Goal: Information Seeking & Learning: Understand process/instructions

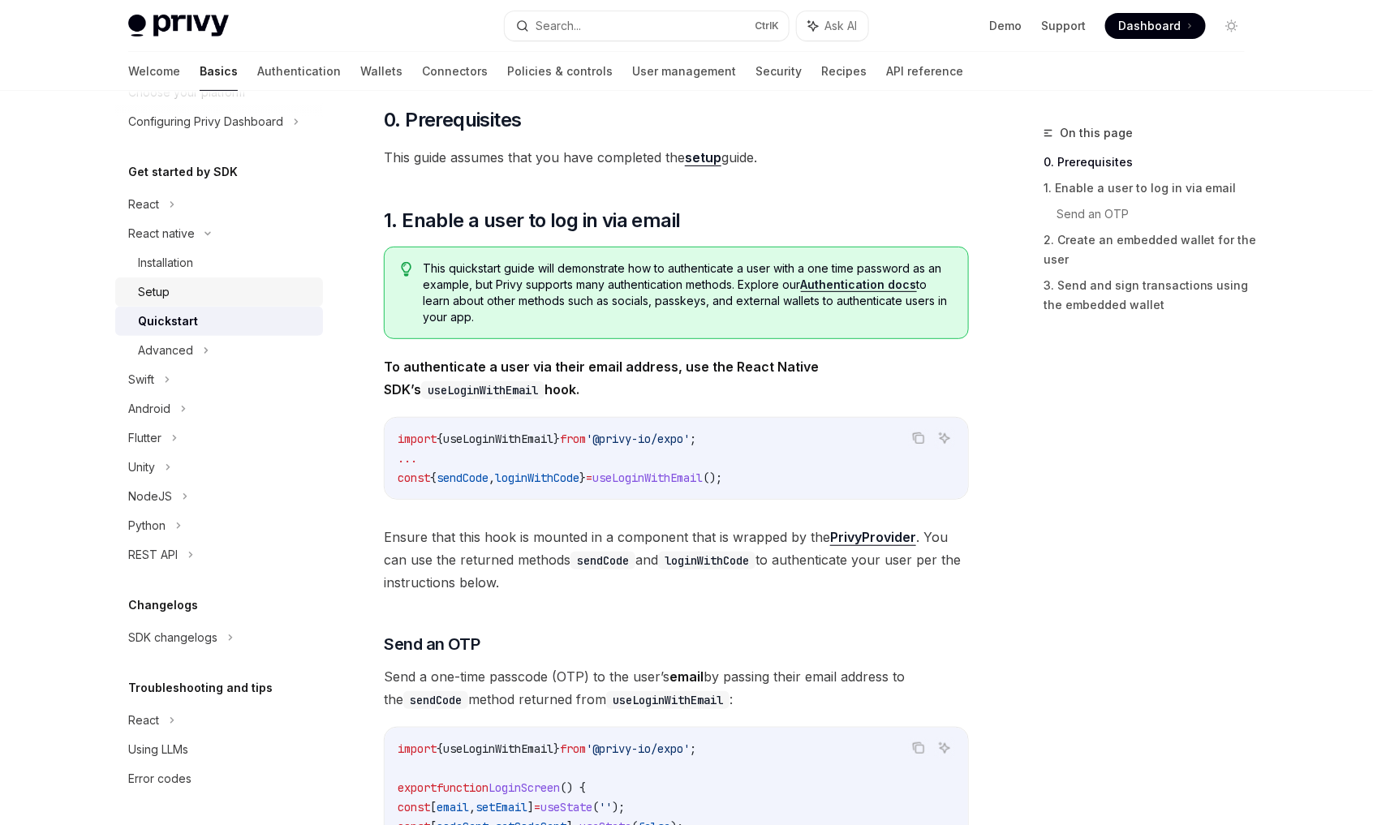
scroll to position [243, 0]
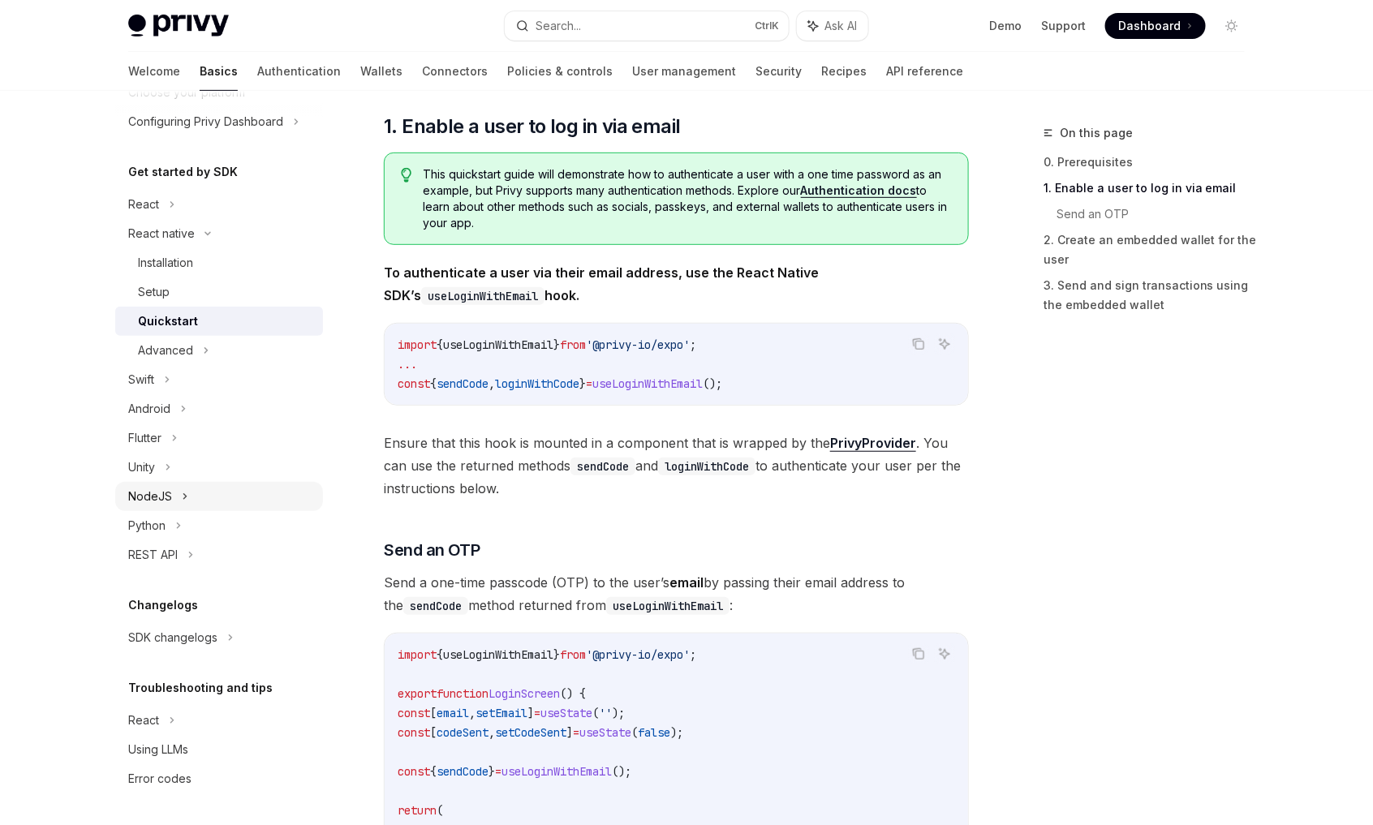
click at [185, 497] on icon at bounding box center [185, 496] width 6 height 19
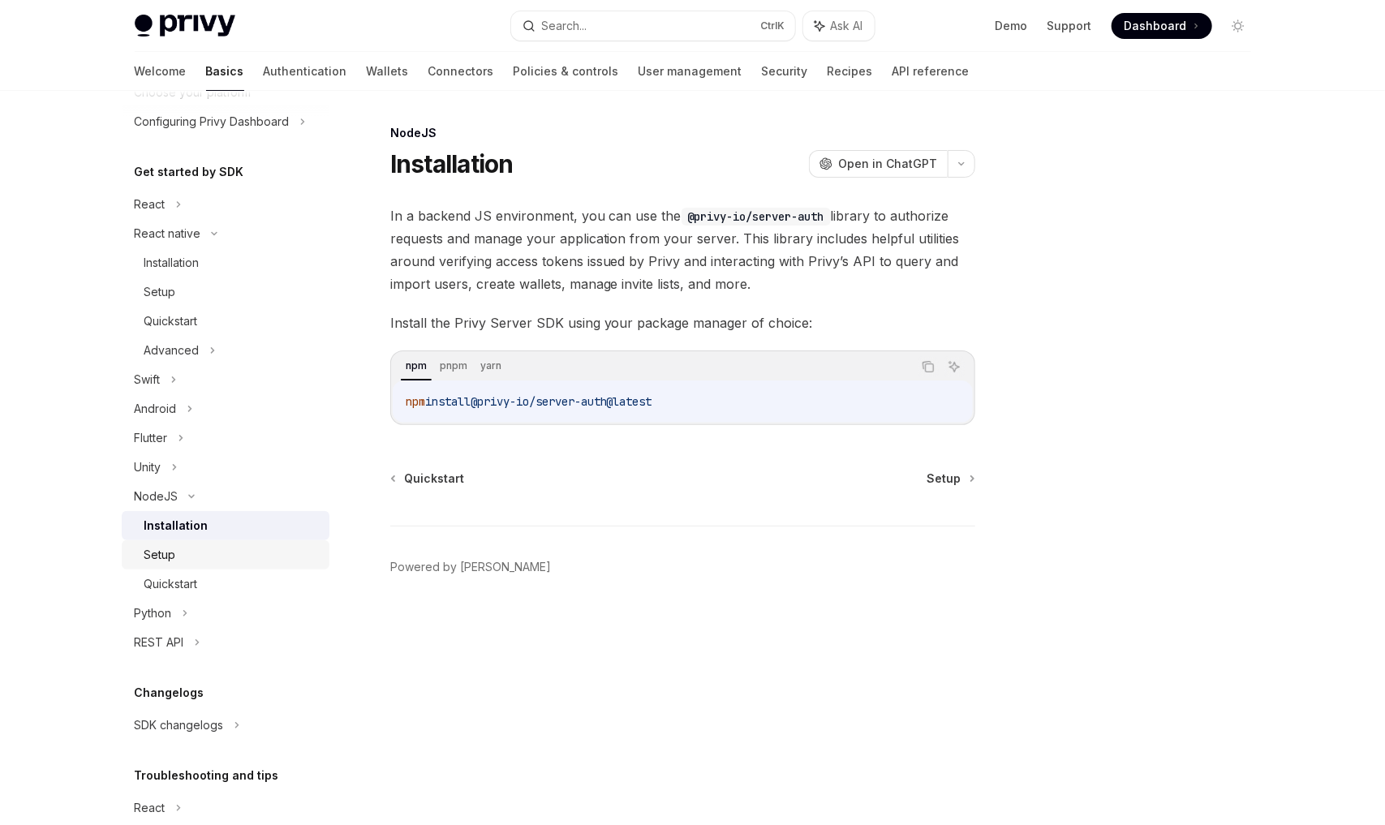
click at [192, 566] on link "Setup" at bounding box center [226, 554] width 208 height 29
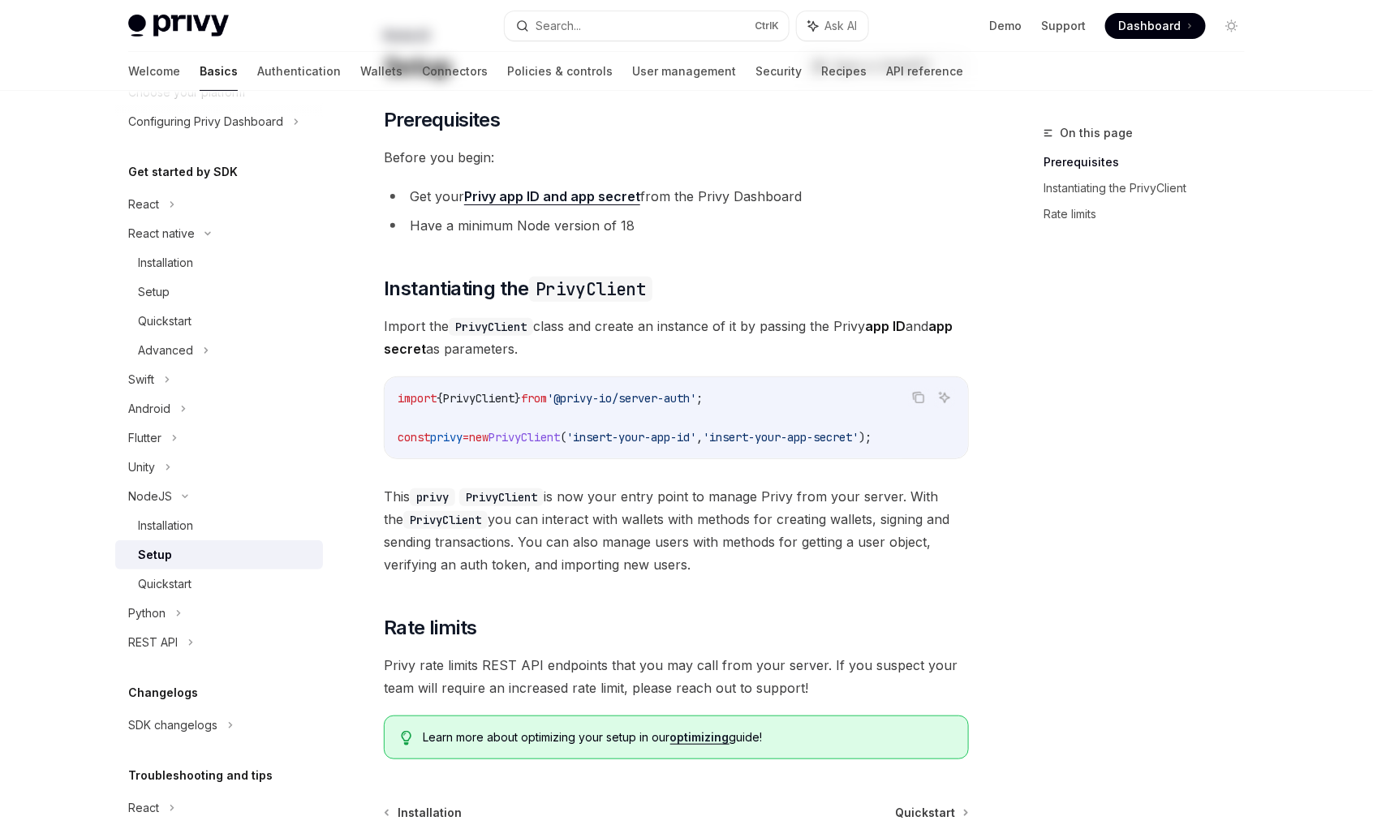
scroll to position [270, 0]
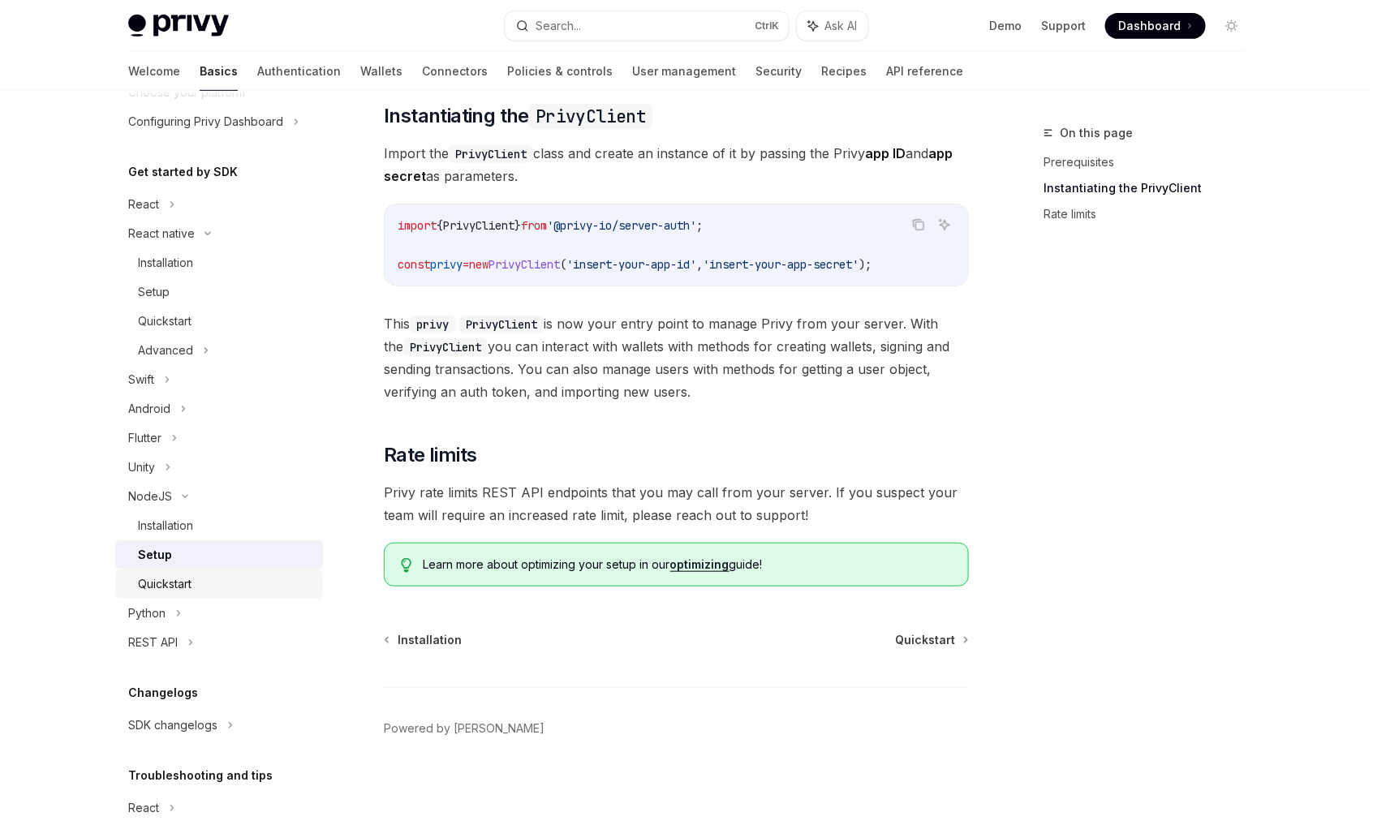
click at [169, 581] on div "Quickstart" at bounding box center [165, 584] width 54 height 19
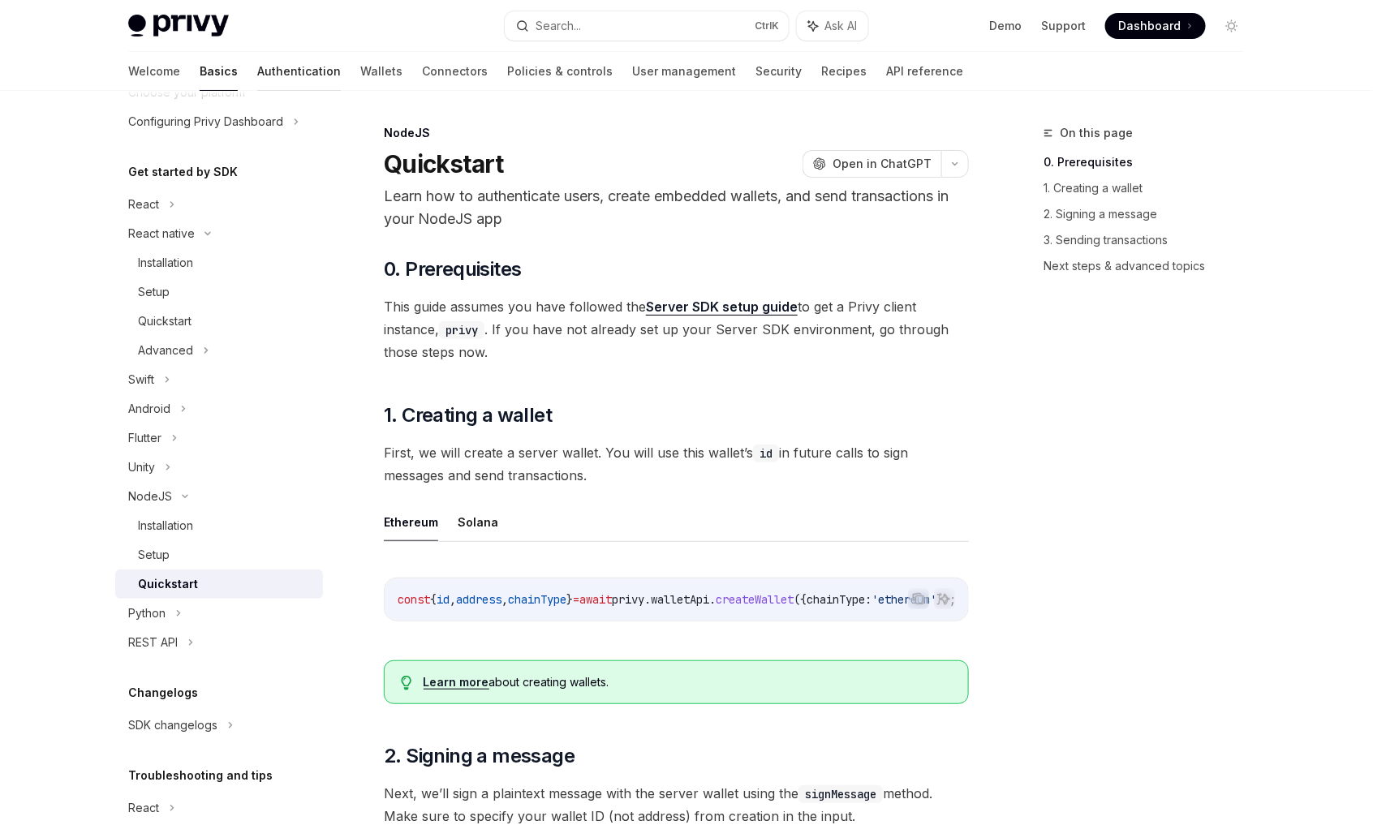
click at [259, 71] on link "Authentication" at bounding box center [299, 71] width 84 height 39
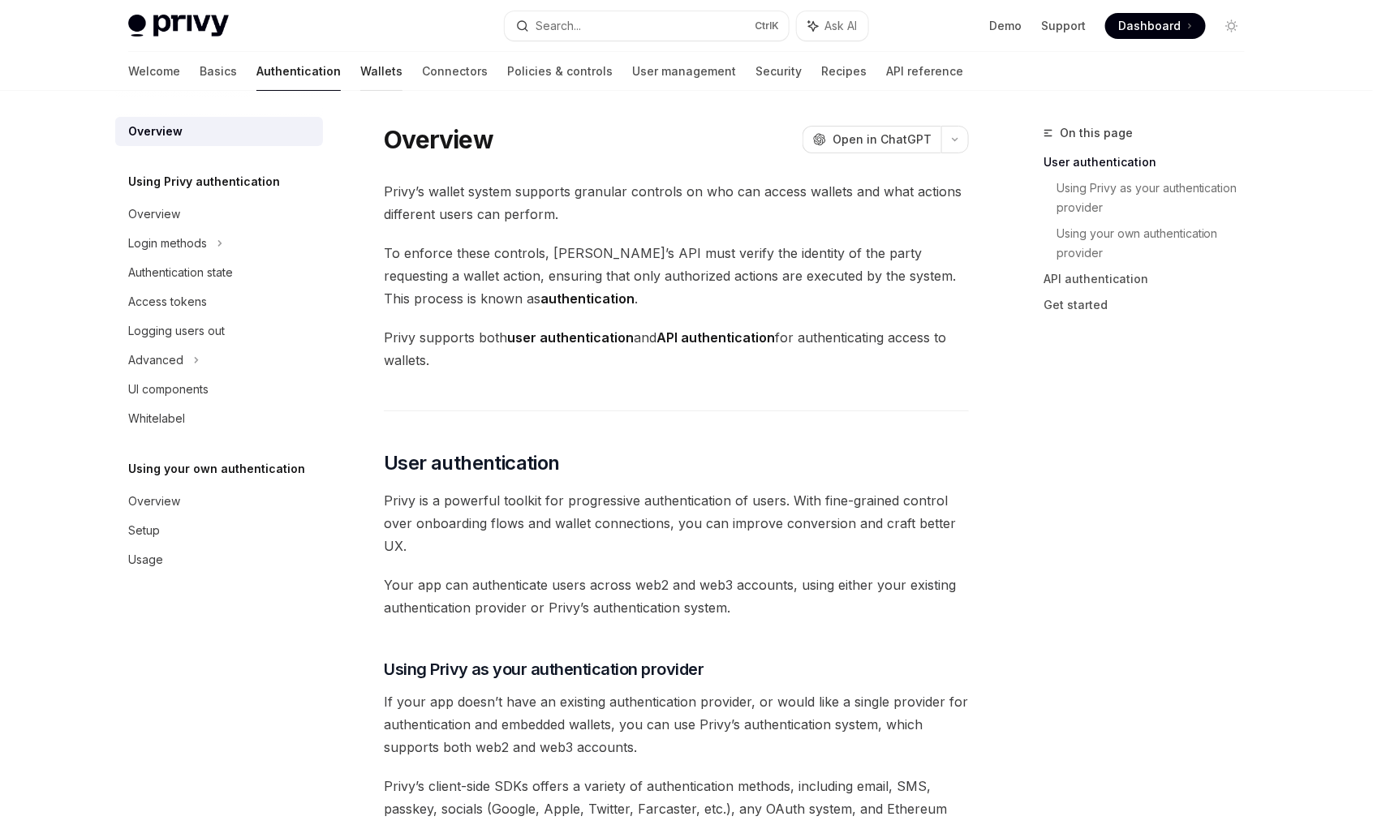
click at [360, 74] on link "Wallets" at bounding box center [381, 71] width 42 height 39
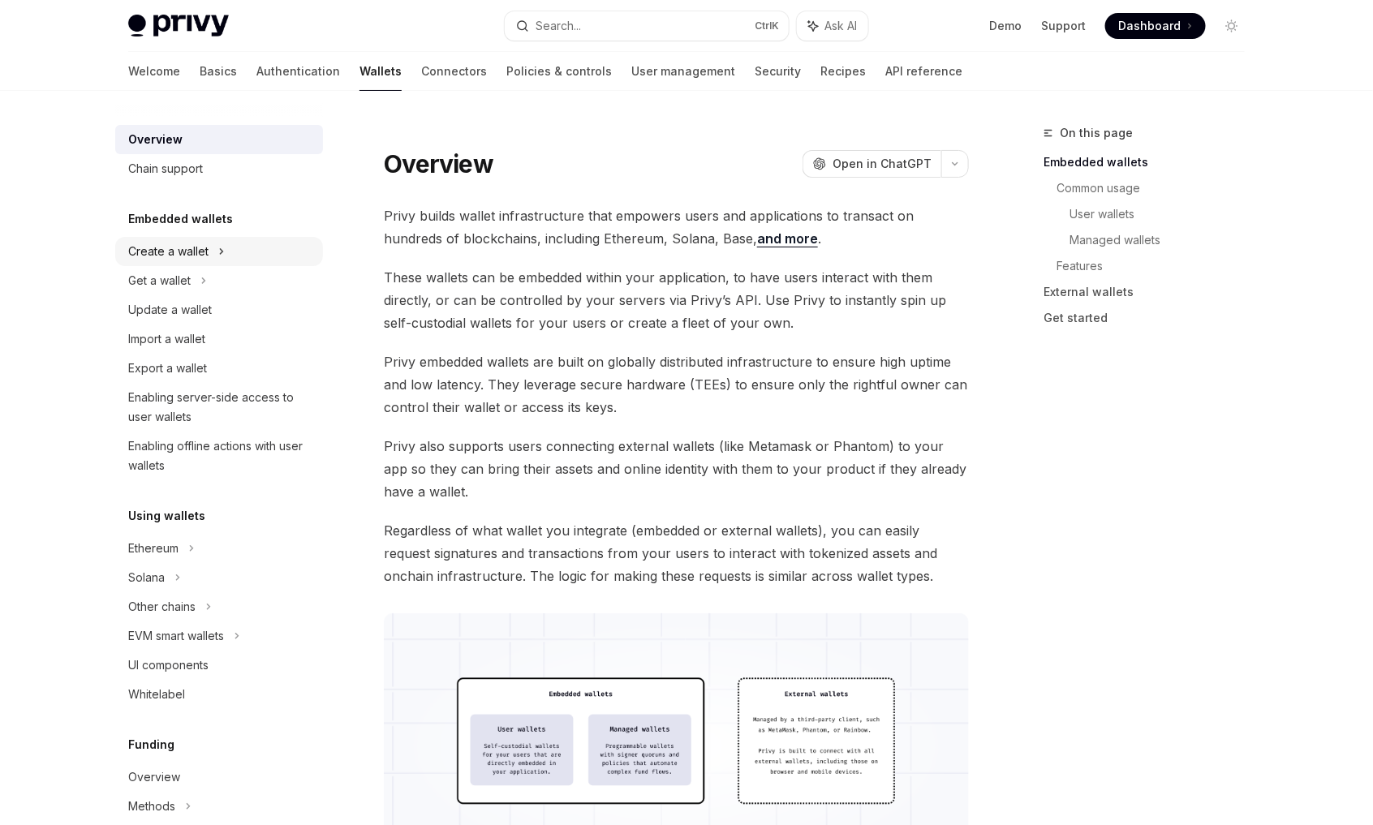
click at [213, 262] on div "Create a wallet" at bounding box center [219, 251] width 208 height 29
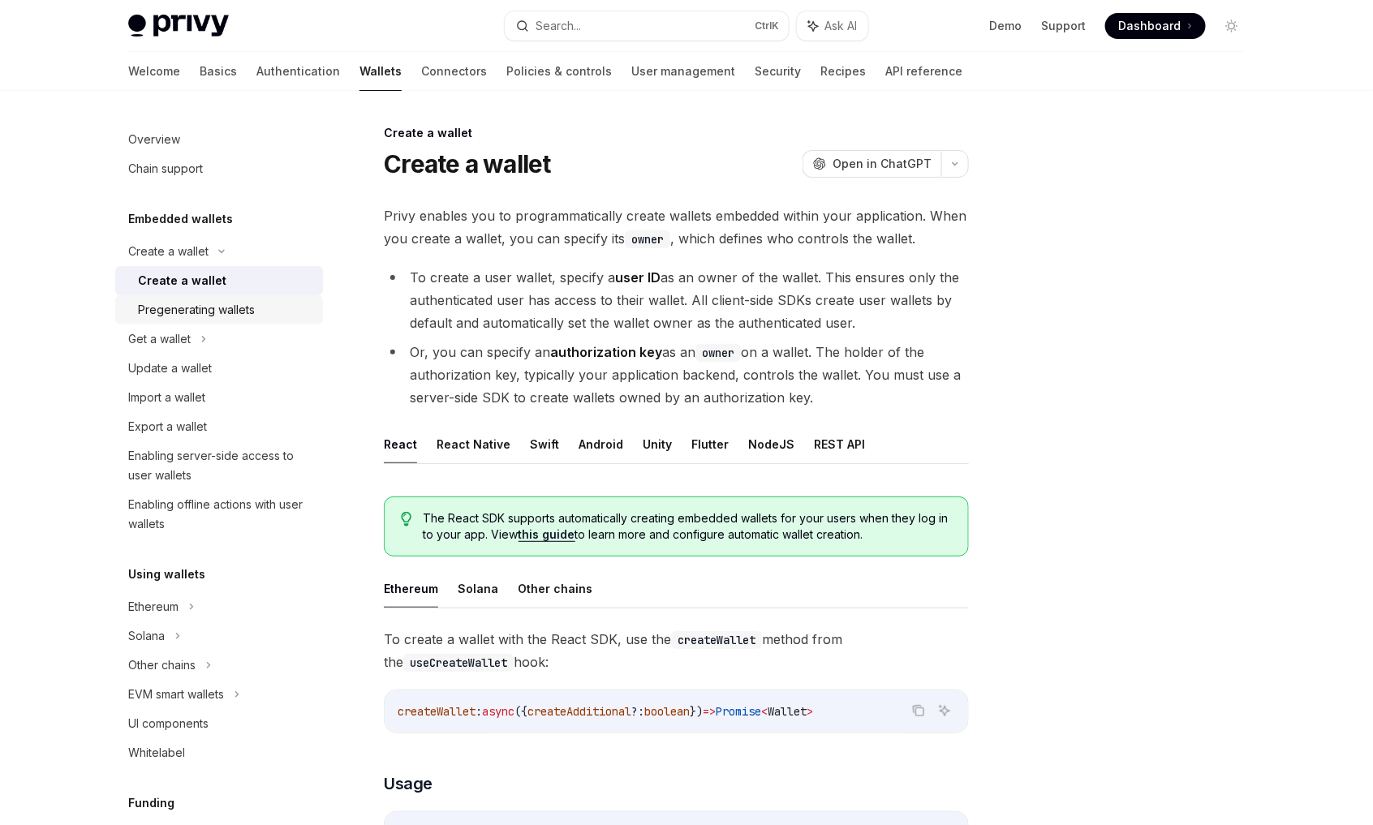
click at [213, 318] on div "Pregenerating wallets" at bounding box center [196, 309] width 117 height 19
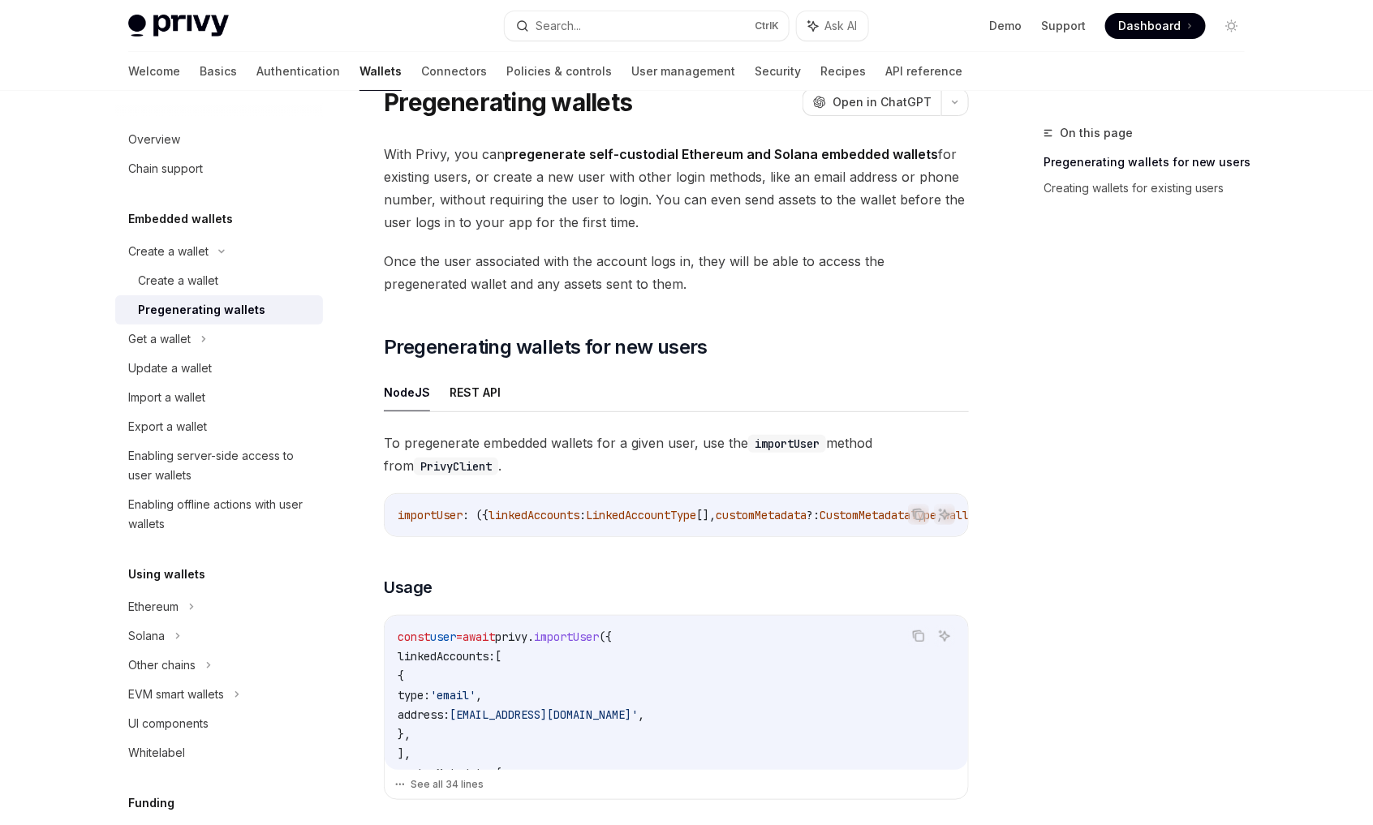
scroll to position [162, 0]
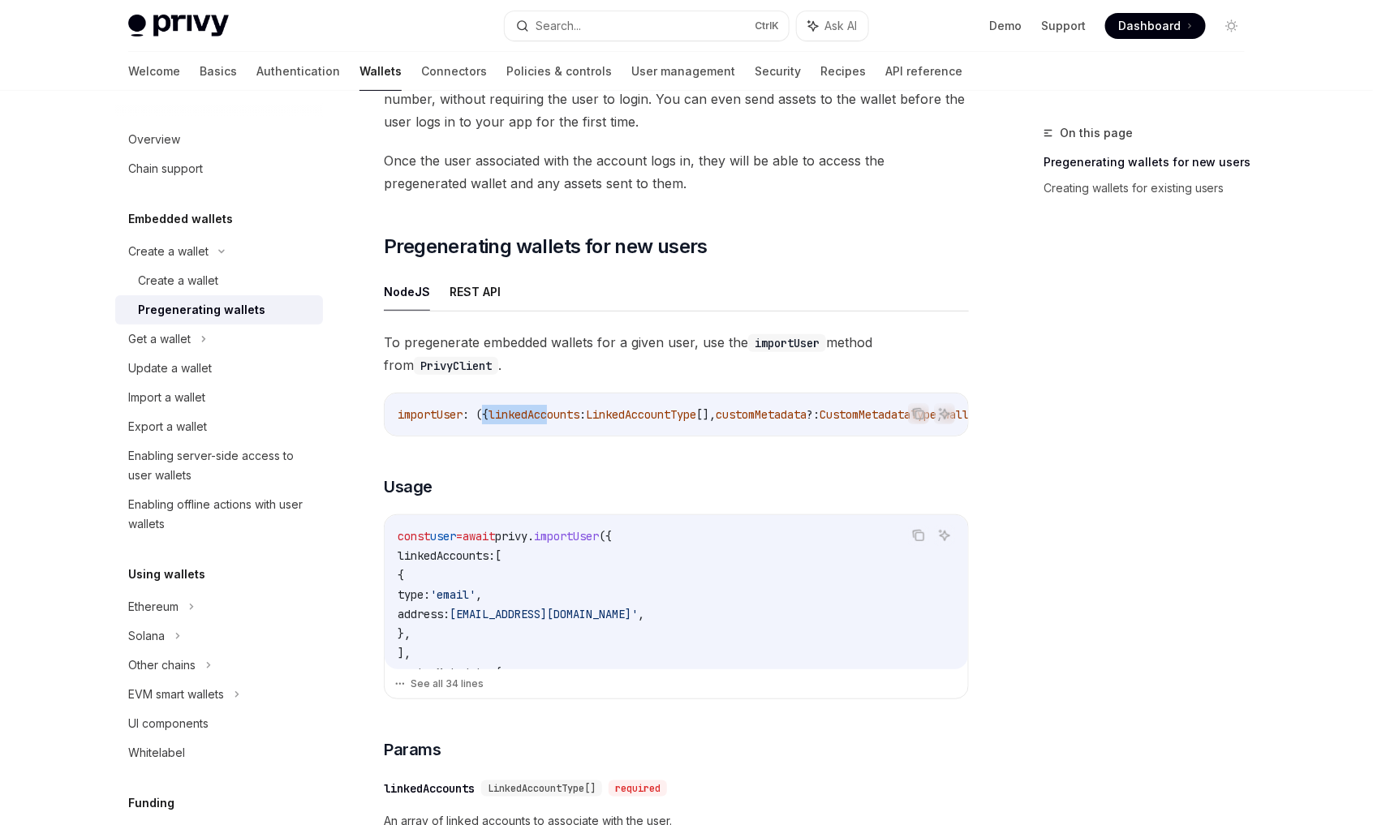
drag, startPoint x: 489, startPoint y: 433, endPoint x: 551, endPoint y: 433, distance: 61.7
click at [551, 433] on div "importUser : ({ linkedAccounts : LinkedAccountType [], customMetadata ?: Custom…" at bounding box center [676, 415] width 583 height 42
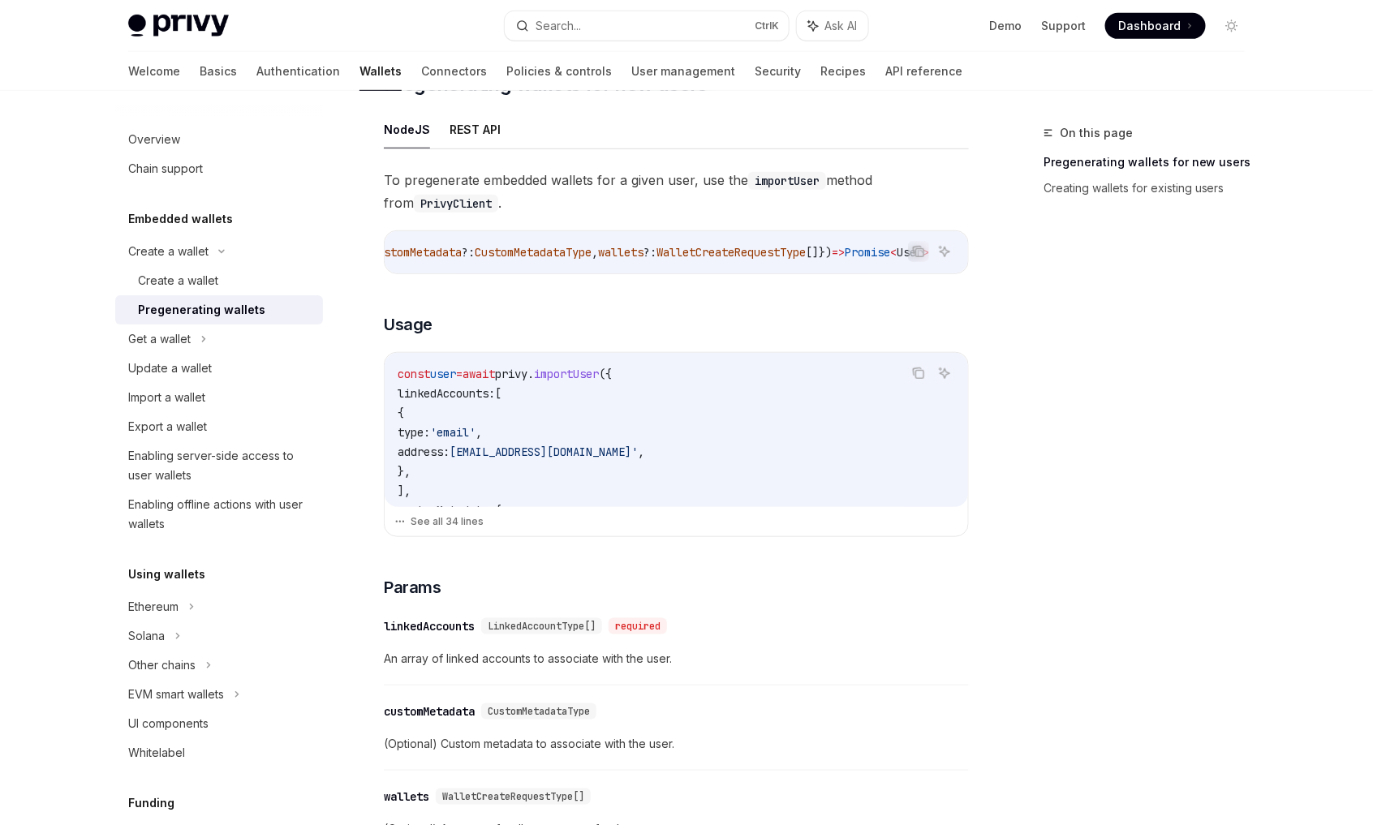
drag, startPoint x: 536, startPoint y: 476, endPoint x: 427, endPoint y: 397, distance: 134.7
click at [427, 397] on code "const user = await privy . importUser ({ linkedAccounts: [ { type: 'email' , ad…" at bounding box center [677, 695] width 558 height 662
drag, startPoint x: 427, startPoint y: 397, endPoint x: 410, endPoint y: 409, distance: 20.9
click at [410, 409] on code "const user = await privy . importUser ({ linkedAccounts: [ { type: 'email' , ad…" at bounding box center [677, 695] width 558 height 662
click at [550, 396] on code "const user = await privy . importUser ({ linkedAccounts: [ { type: 'email' , ad…" at bounding box center [677, 695] width 558 height 662
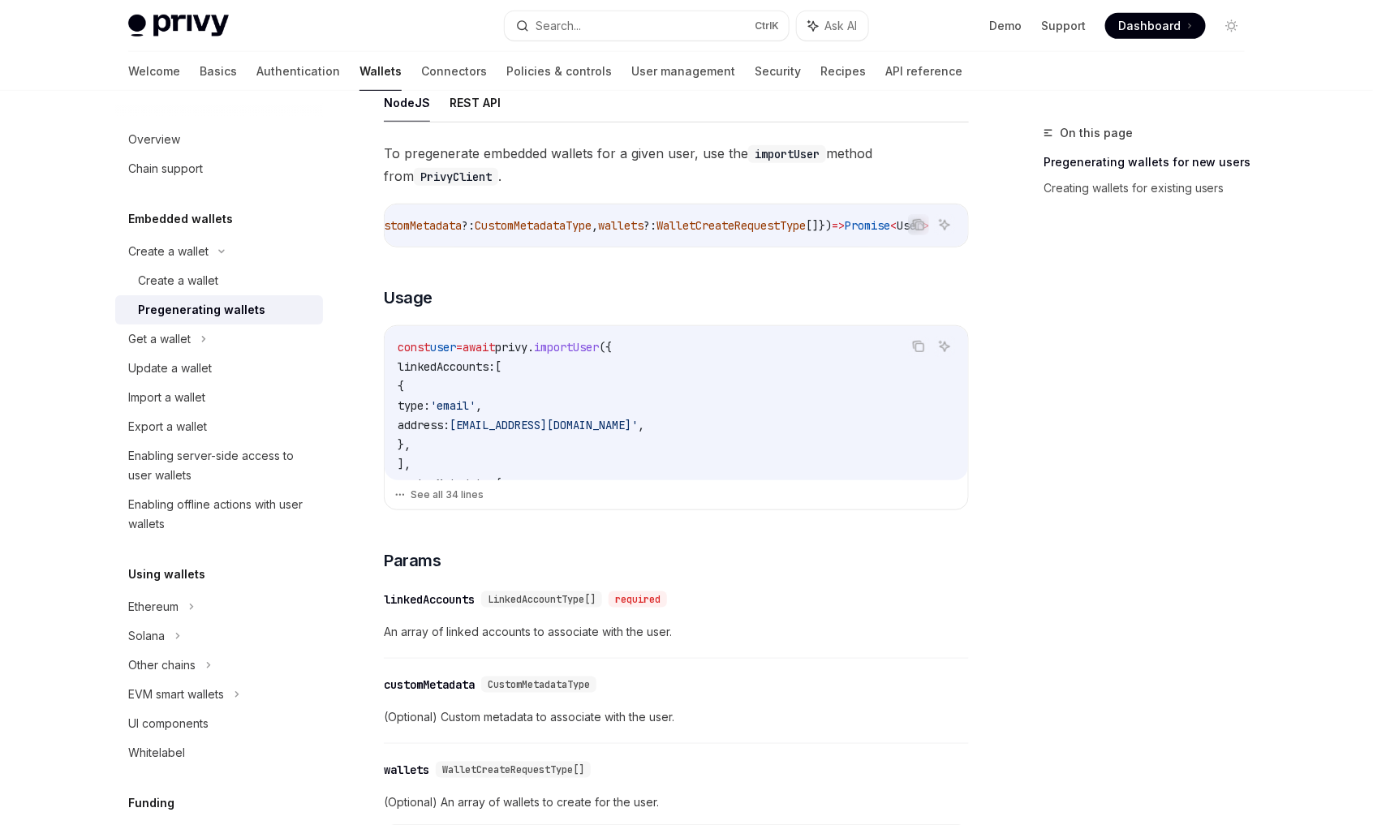
scroll to position [351, 0]
click at [426, 502] on button "See all 34 lines" at bounding box center [676, 495] width 564 height 23
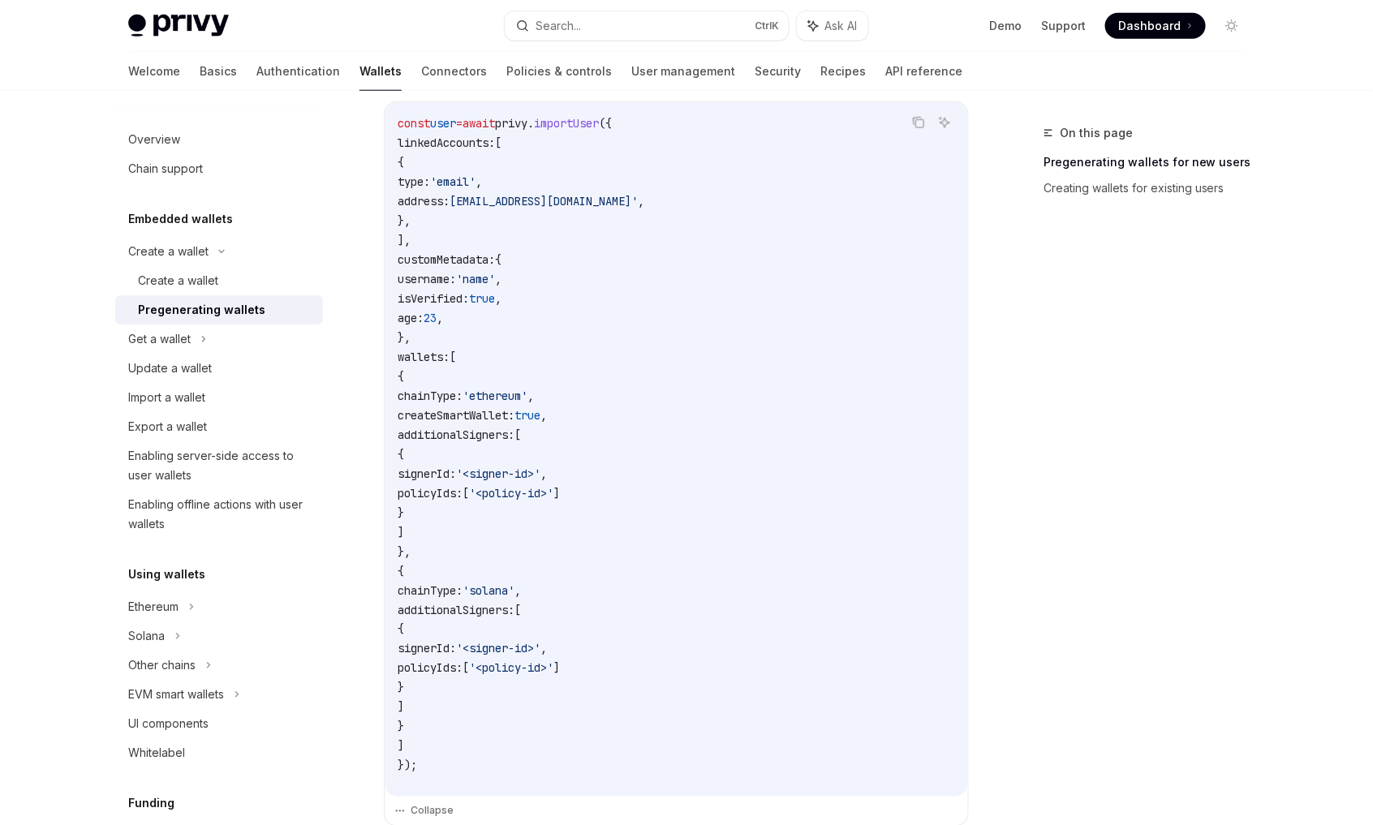
scroll to position [594, 0]
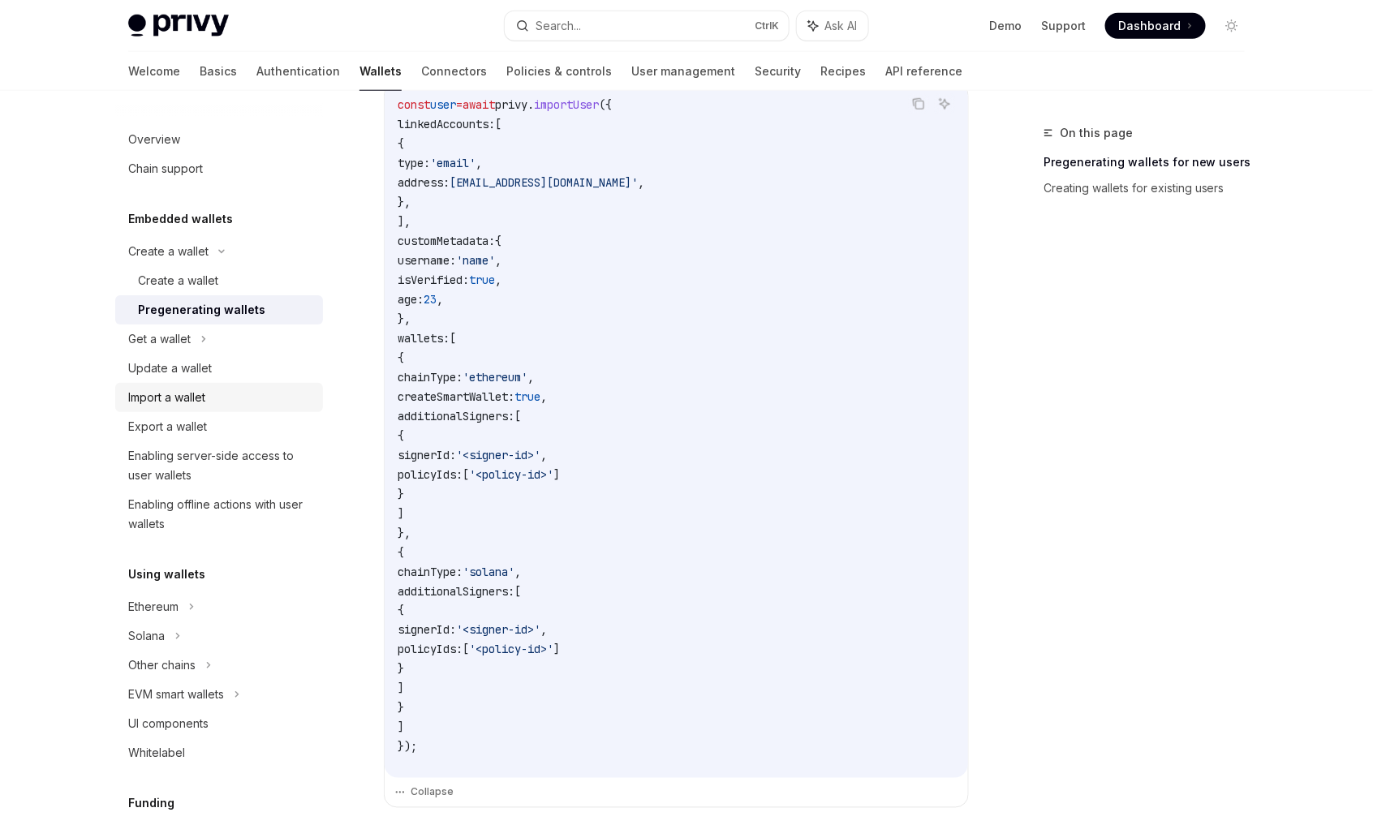
click at [180, 404] on div "Import a wallet" at bounding box center [166, 397] width 77 height 19
type textarea "*"
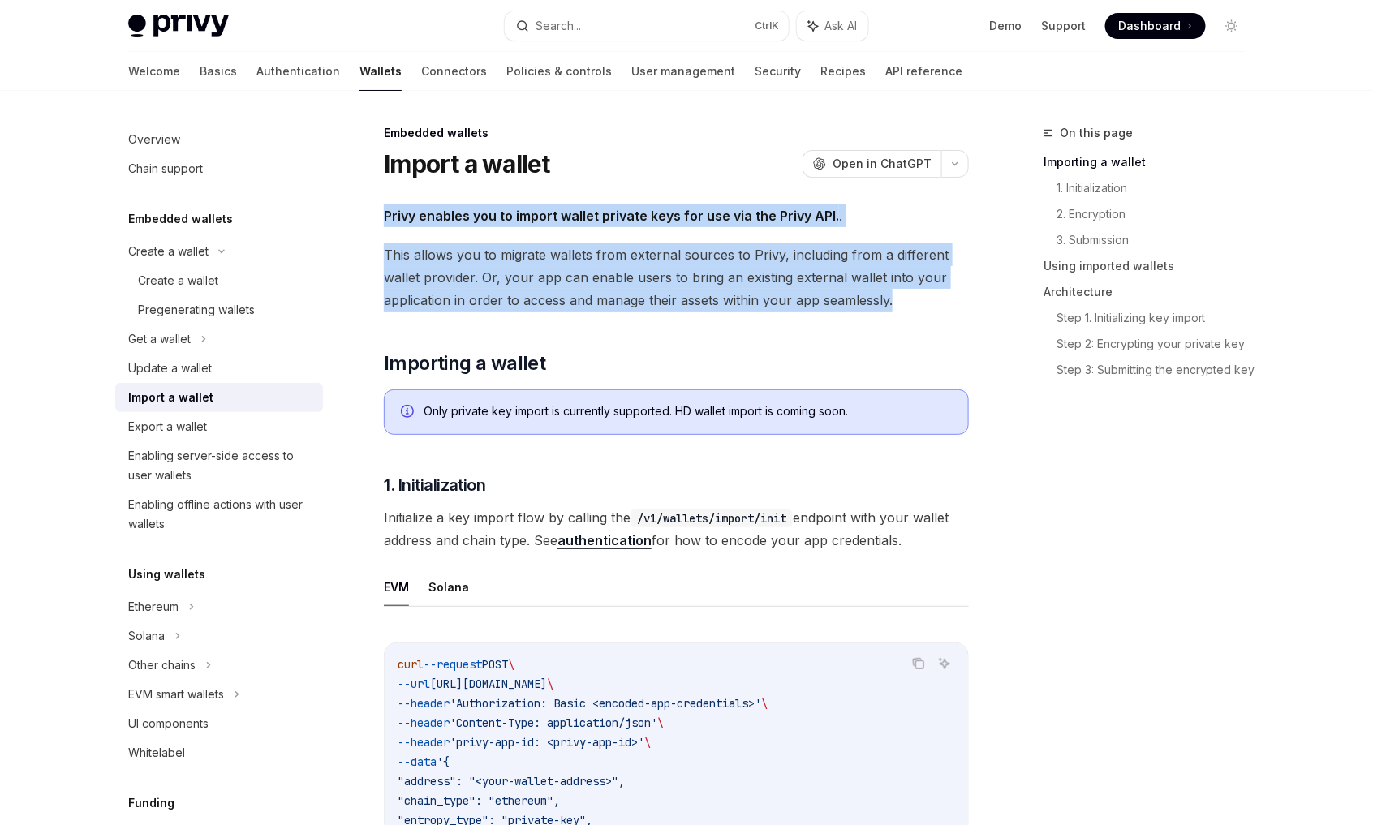
drag, startPoint x: 416, startPoint y: 219, endPoint x: 908, endPoint y: 300, distance: 499.2
click at [657, 287] on span "This allows you to migrate wallets from external sources to Privy, including fr…" at bounding box center [676, 277] width 585 height 68
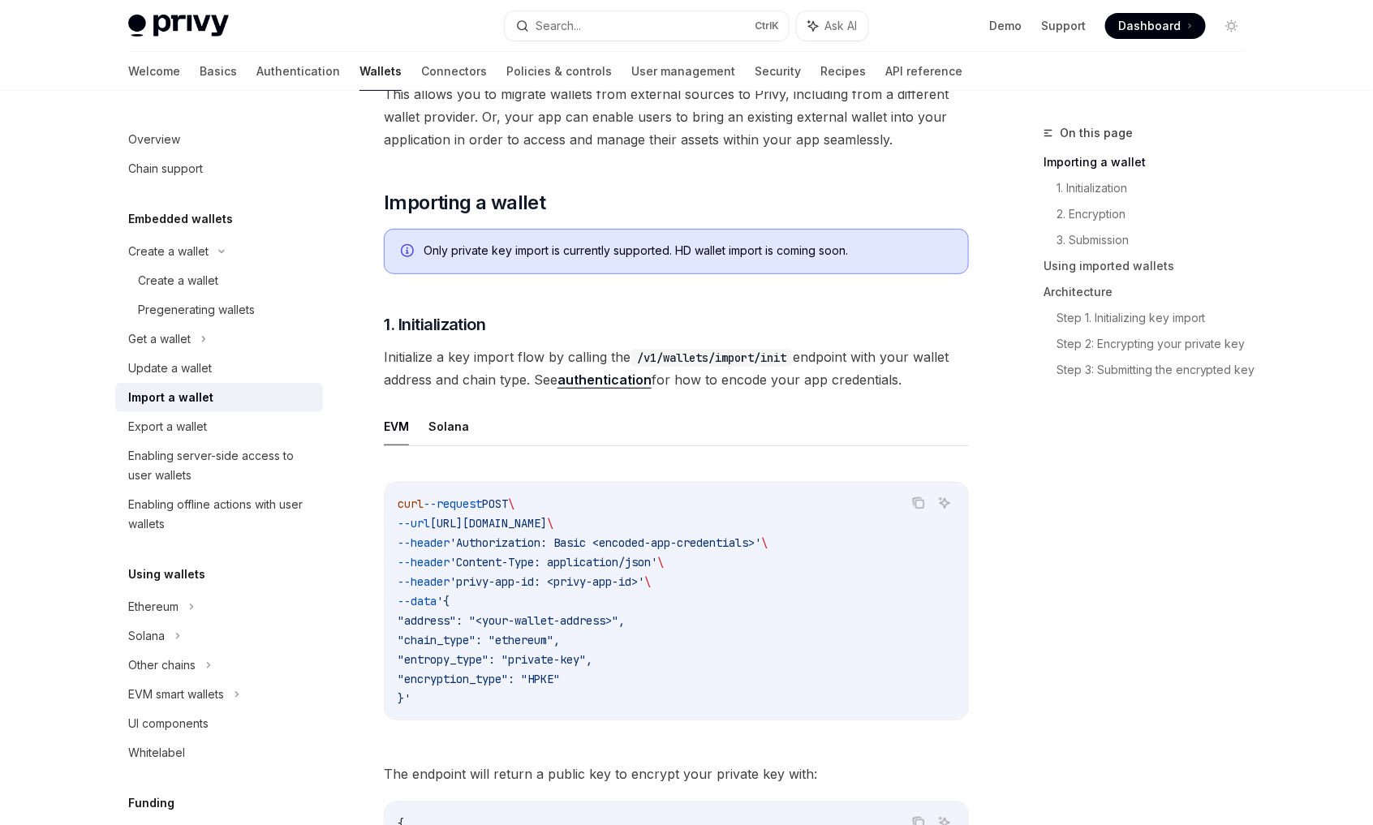
scroll to position [162, 0]
drag, startPoint x: 433, startPoint y: 251, endPoint x: 654, endPoint y: 259, distance: 221.7
click at [654, 259] on div "Only private key import is currently supported. HD wallet import is coming soon." at bounding box center [676, 249] width 585 height 45
drag, startPoint x: 654, startPoint y: 259, endPoint x: 636, endPoint y: 286, distance: 32.9
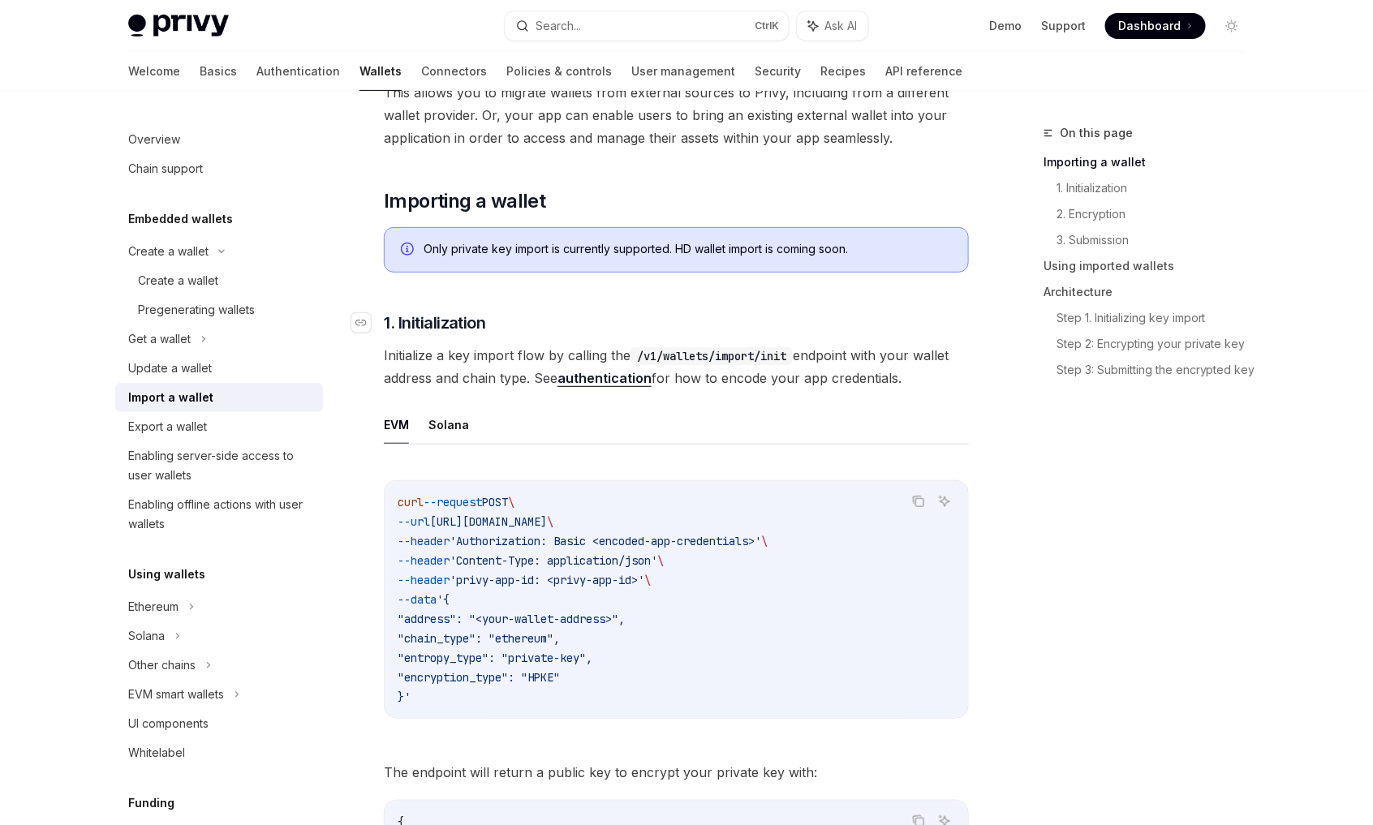
click at [461, 313] on span "1. Initialization" at bounding box center [435, 323] width 102 height 23
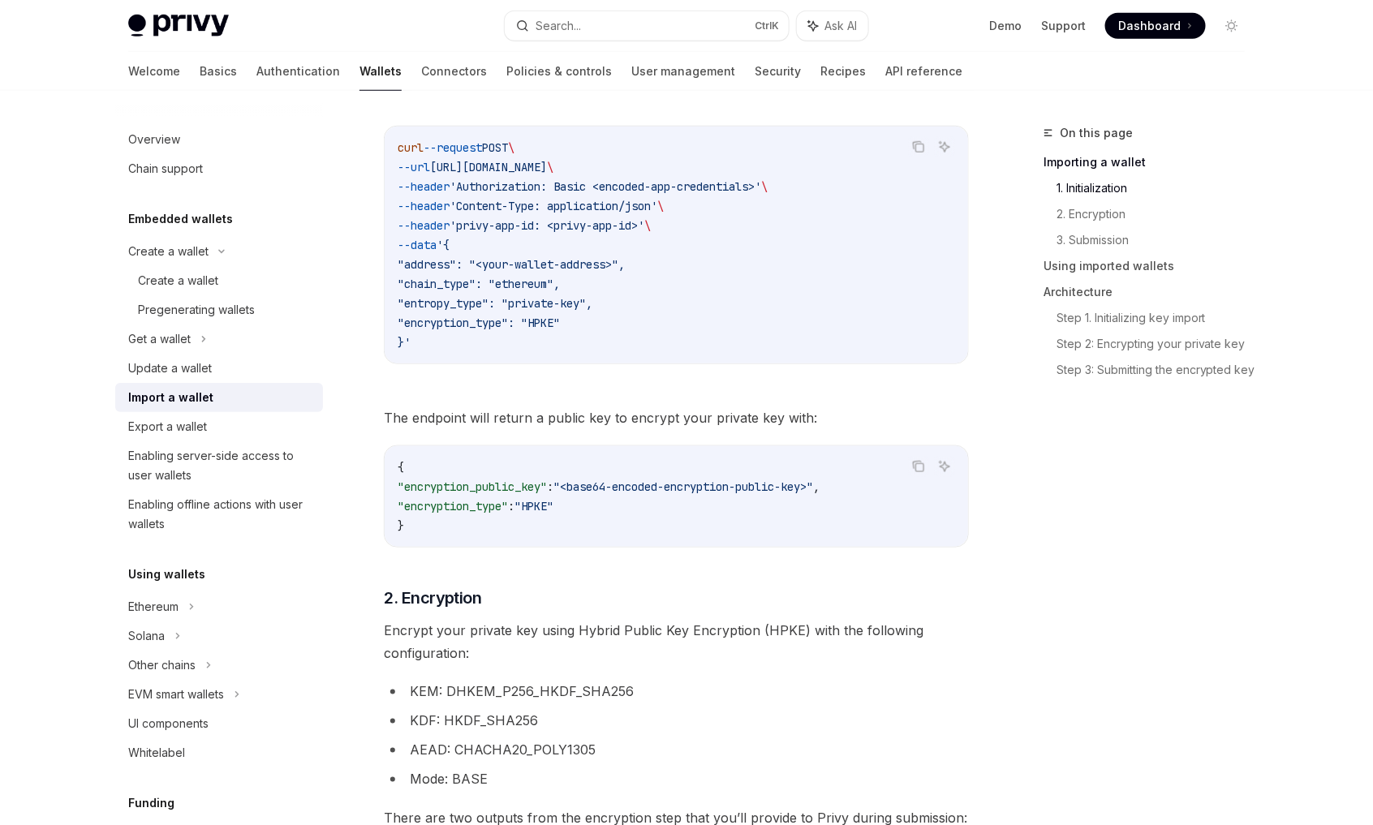
scroll to position [674, 0]
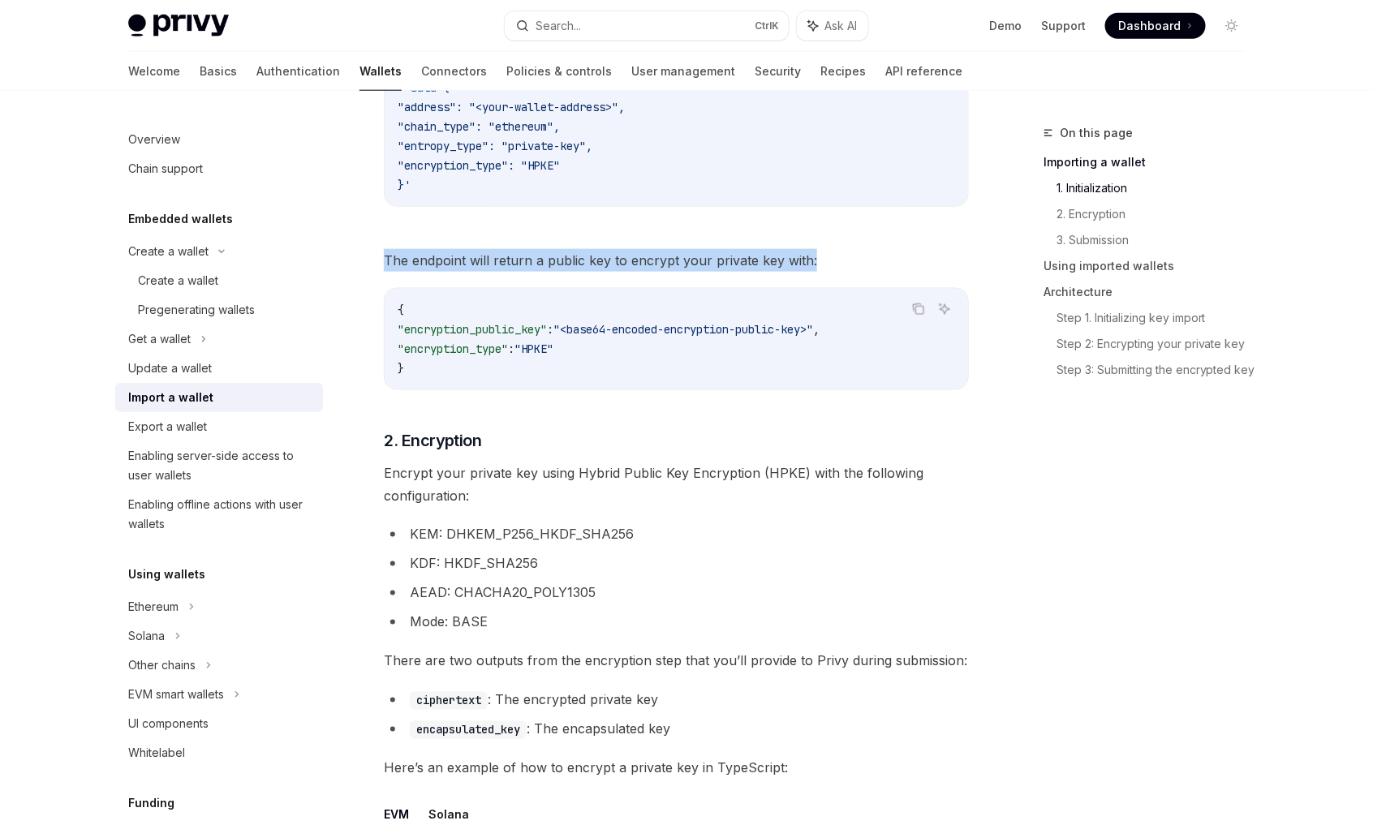
drag, startPoint x: 387, startPoint y: 256, endPoint x: 907, endPoint y: 256, distance: 520.2
click at [907, 256] on span "The endpoint will return a public key to encrypt your private key with:" at bounding box center [676, 260] width 585 height 23
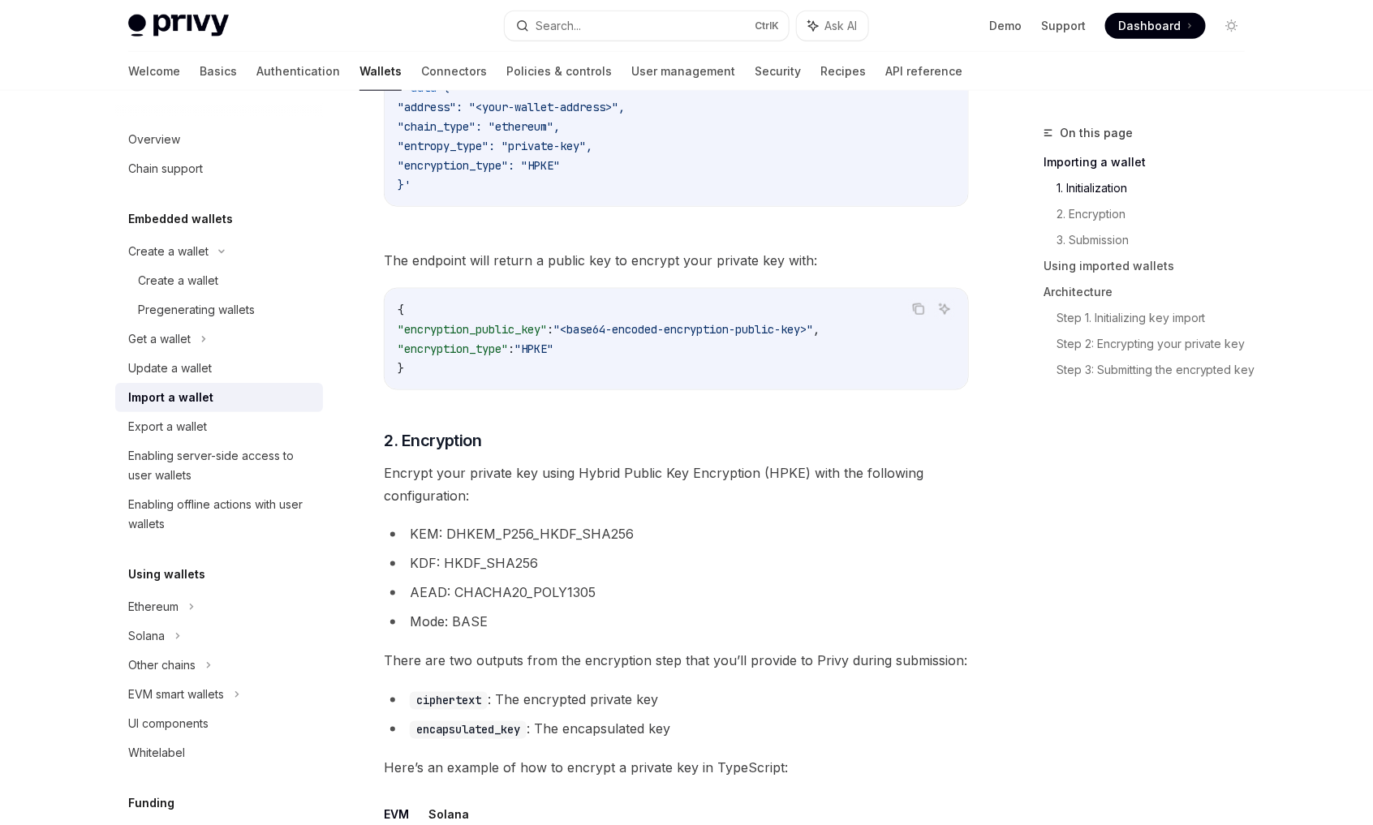
click at [641, 300] on code "{ "encryption_public_key" : "<base64-encoded-encryption-public-key>" , "encrypt…" at bounding box center [677, 339] width 558 height 78
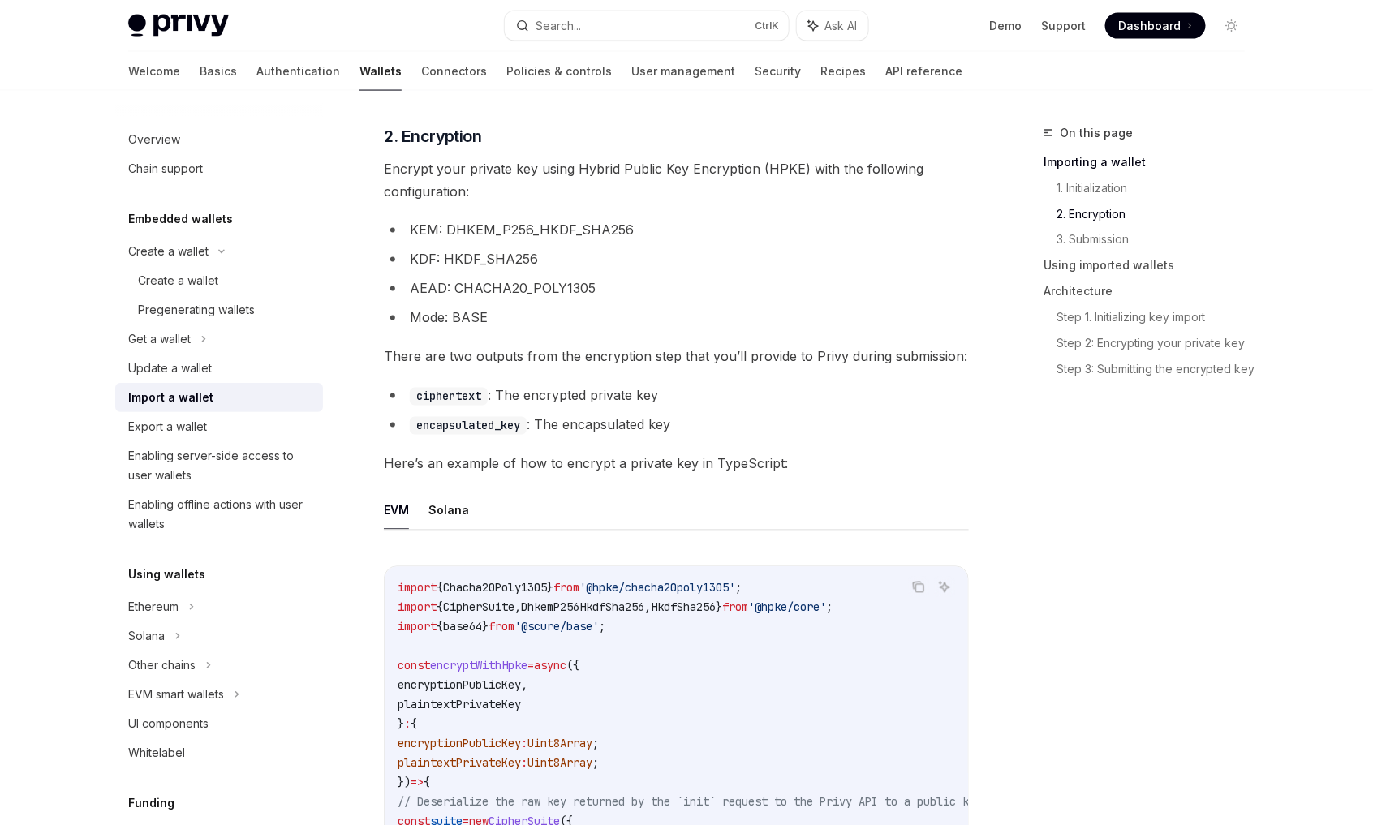
scroll to position [999, 0]
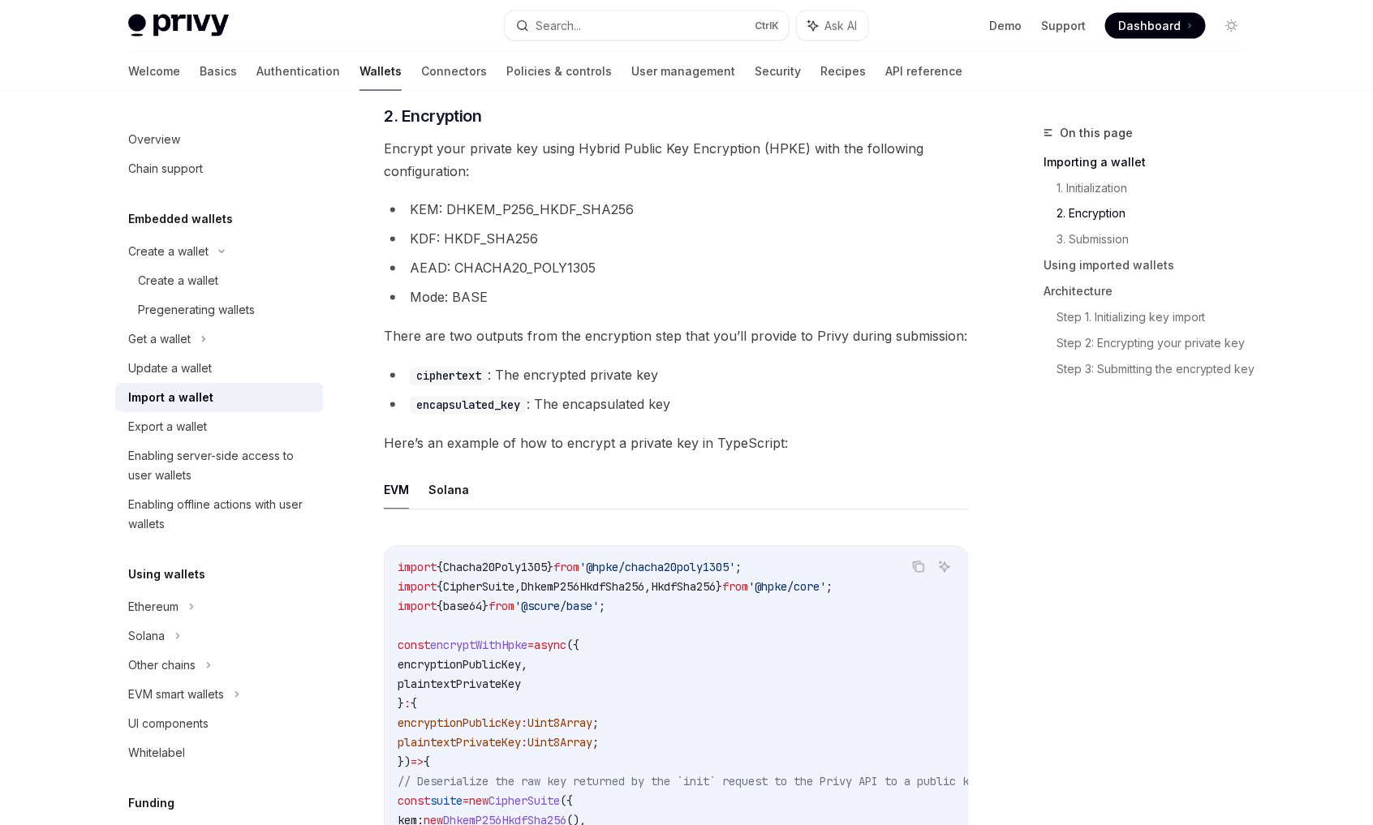
click at [683, 242] on li "KDF: HKDF_SHA256" at bounding box center [676, 239] width 585 height 23
